Goal: Check status

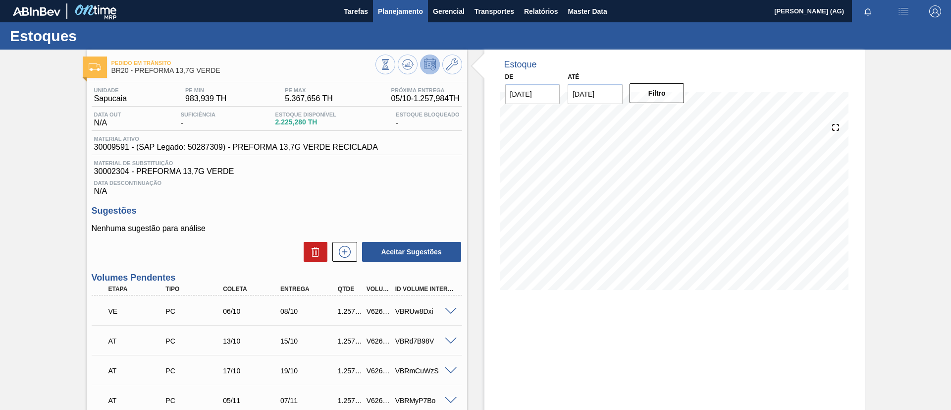
click at [386, 14] on span "Planejamento" at bounding box center [400, 11] width 45 height 12
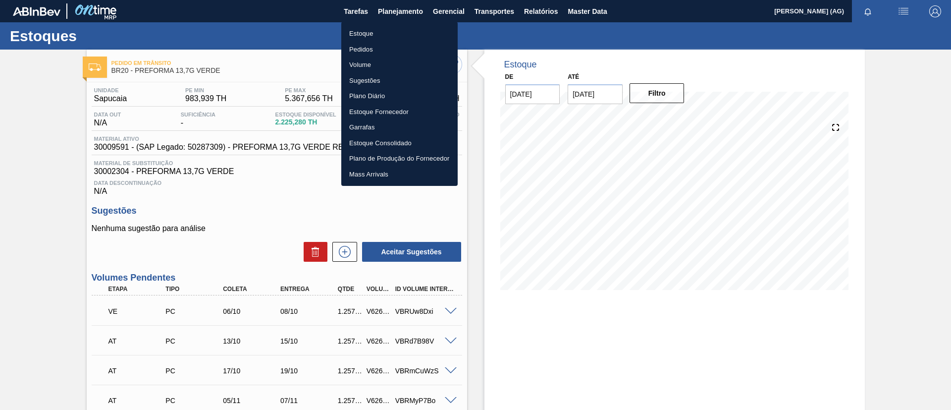
drag, startPoint x: 379, startPoint y: 34, endPoint x: 408, endPoint y: 38, distance: 28.5
click at [378, 34] on li "Estoque" at bounding box center [399, 34] width 116 height 16
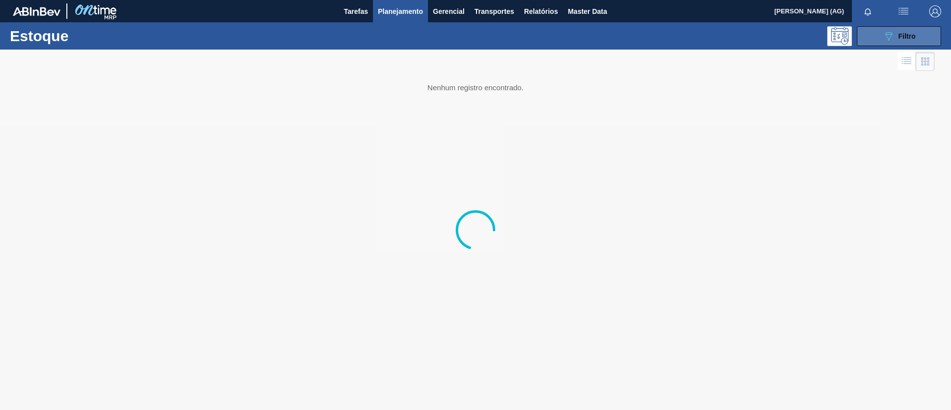
click at [912, 32] on div "089F7B8B-B2A5-4AFE-B5C0-19BA573D28AC Filtro" at bounding box center [899, 36] width 33 height 12
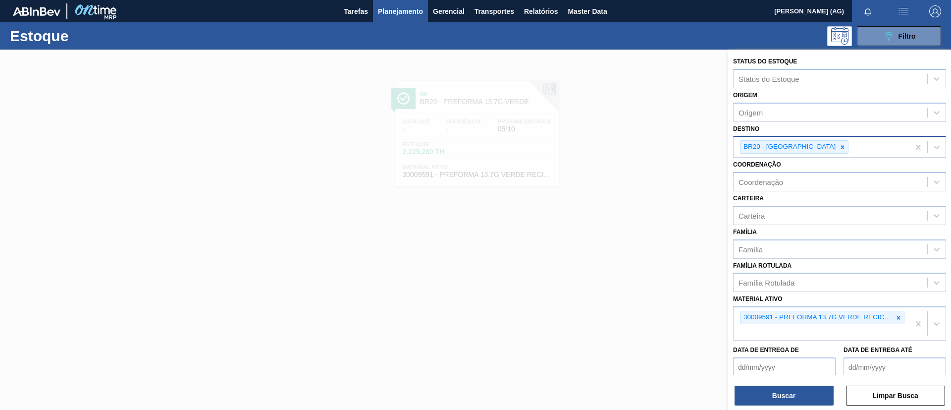
click at [839, 149] on icon at bounding box center [842, 147] width 7 height 7
type input "viam"
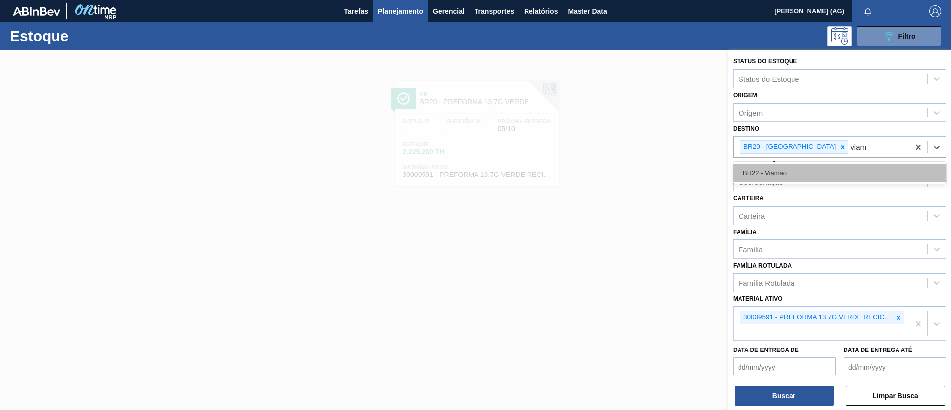
click at [813, 168] on div "BR22 - Viamão" at bounding box center [839, 172] width 213 height 18
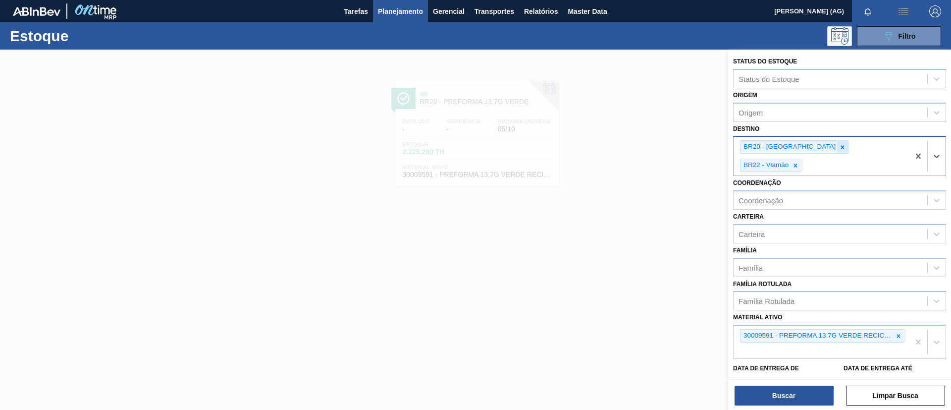
click at [839, 149] on icon at bounding box center [842, 147] width 7 height 7
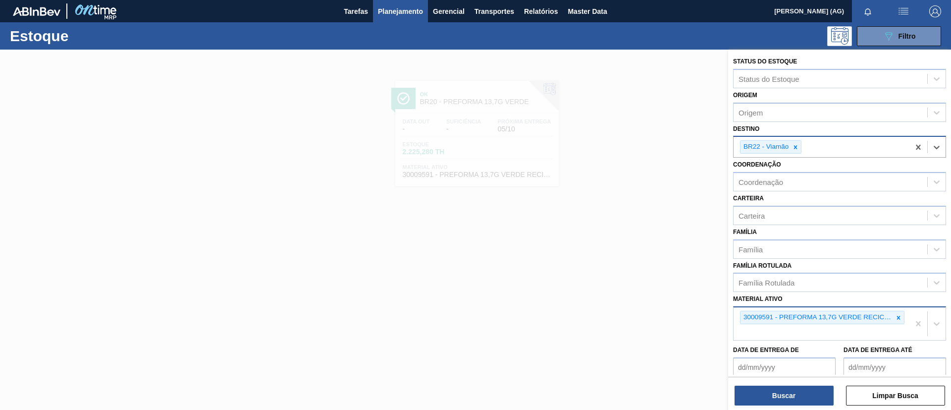
click at [902, 316] on div "30009591 - PREFORMA 13,7G VERDE RECICLADA" at bounding box center [822, 317] width 164 height 13
click at [895, 314] on icon at bounding box center [898, 317] width 7 height 7
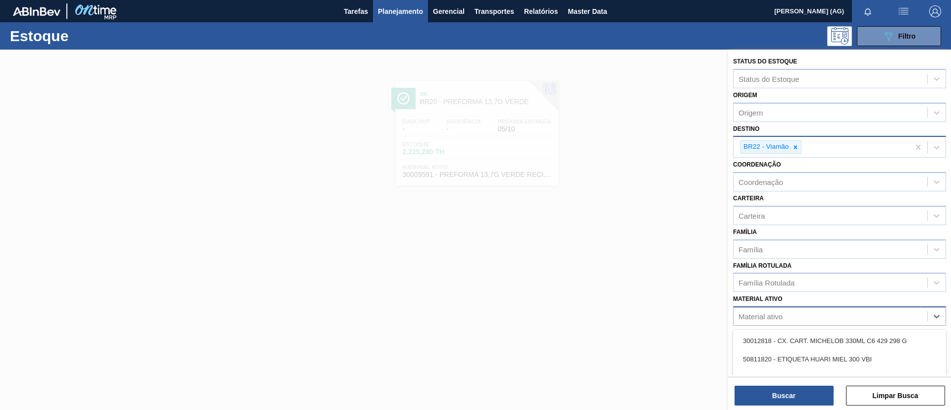
paste ativo "30029829"
type ativo "30029829"
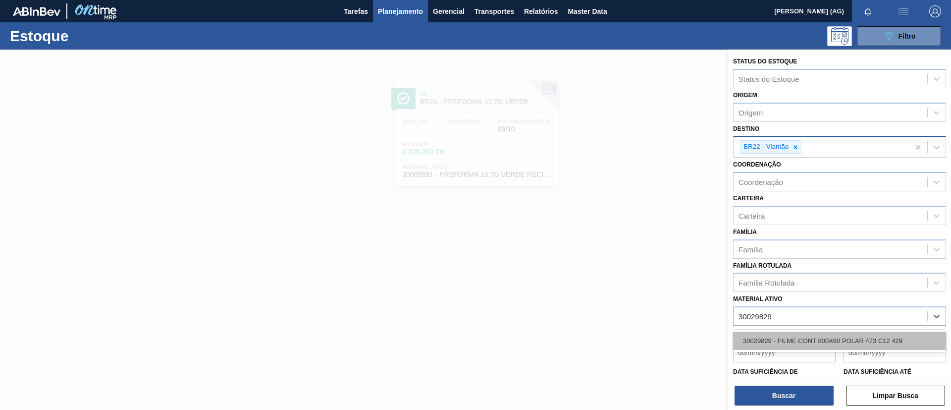
click at [902, 347] on div "30029829 - FILME CONT 800X60 POLAR 473 C12 429" at bounding box center [839, 340] width 213 height 18
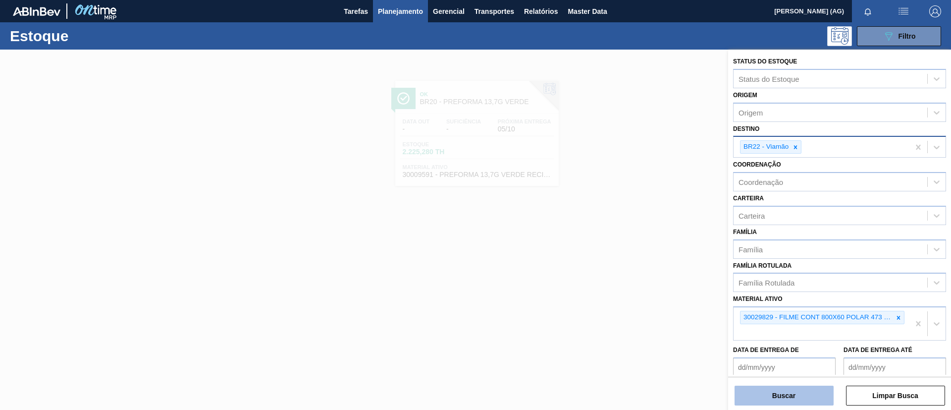
click at [813, 398] on button "Buscar" at bounding box center [783, 395] width 99 height 20
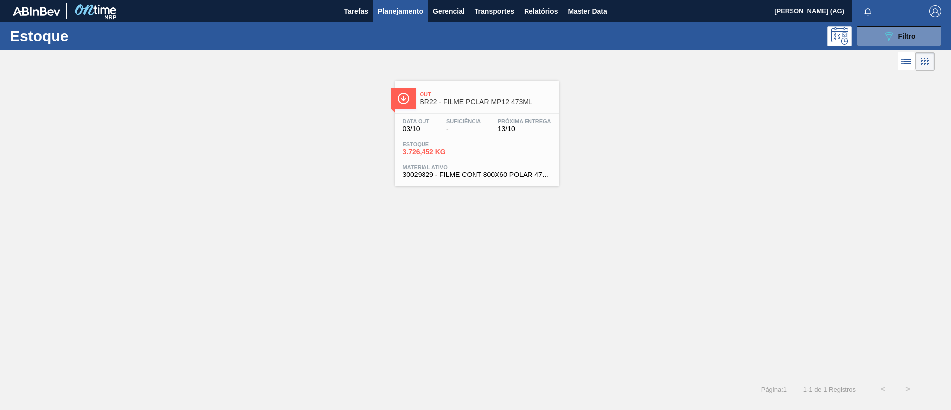
click at [403, 105] on div at bounding box center [403, 98] width 24 height 21
